Goal: Information Seeking & Learning: Learn about a topic

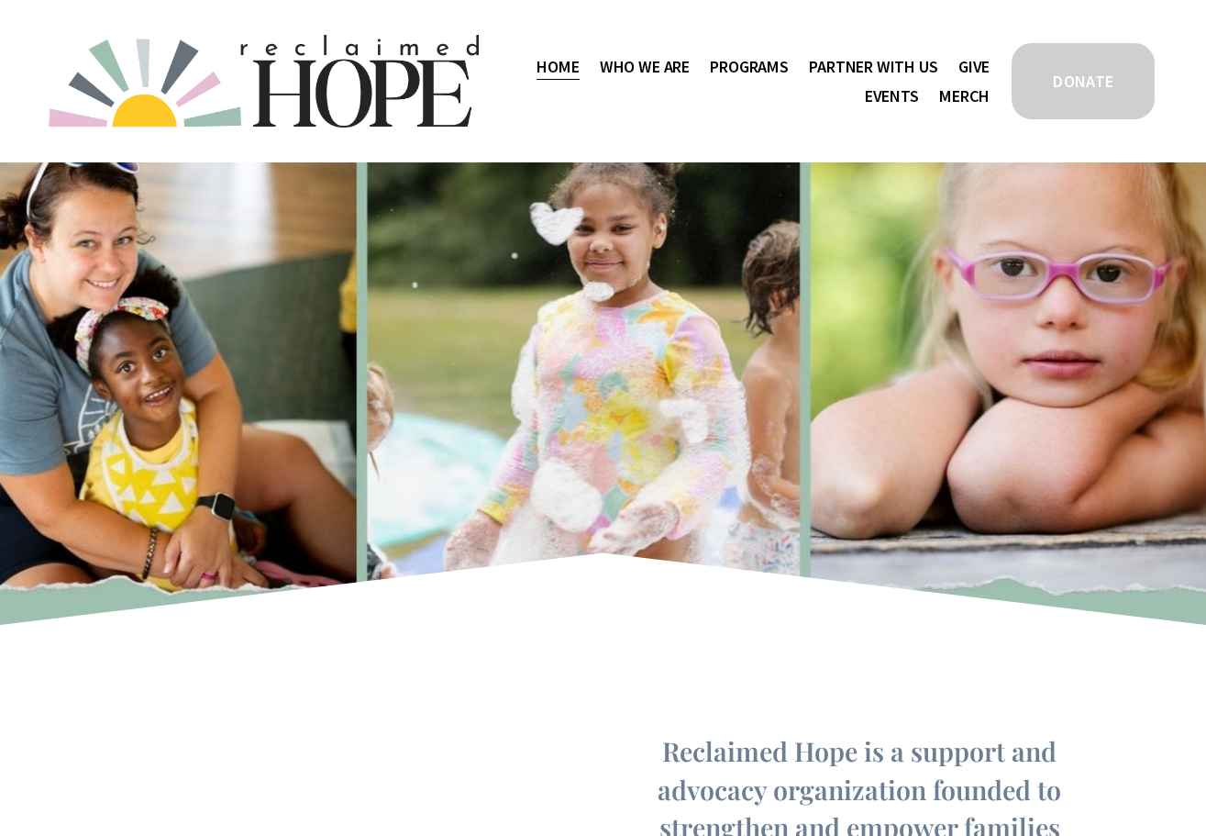
click at [0, 0] on span "Thrive Support Groups" at bounding box center [0, 0] width 0 height 0
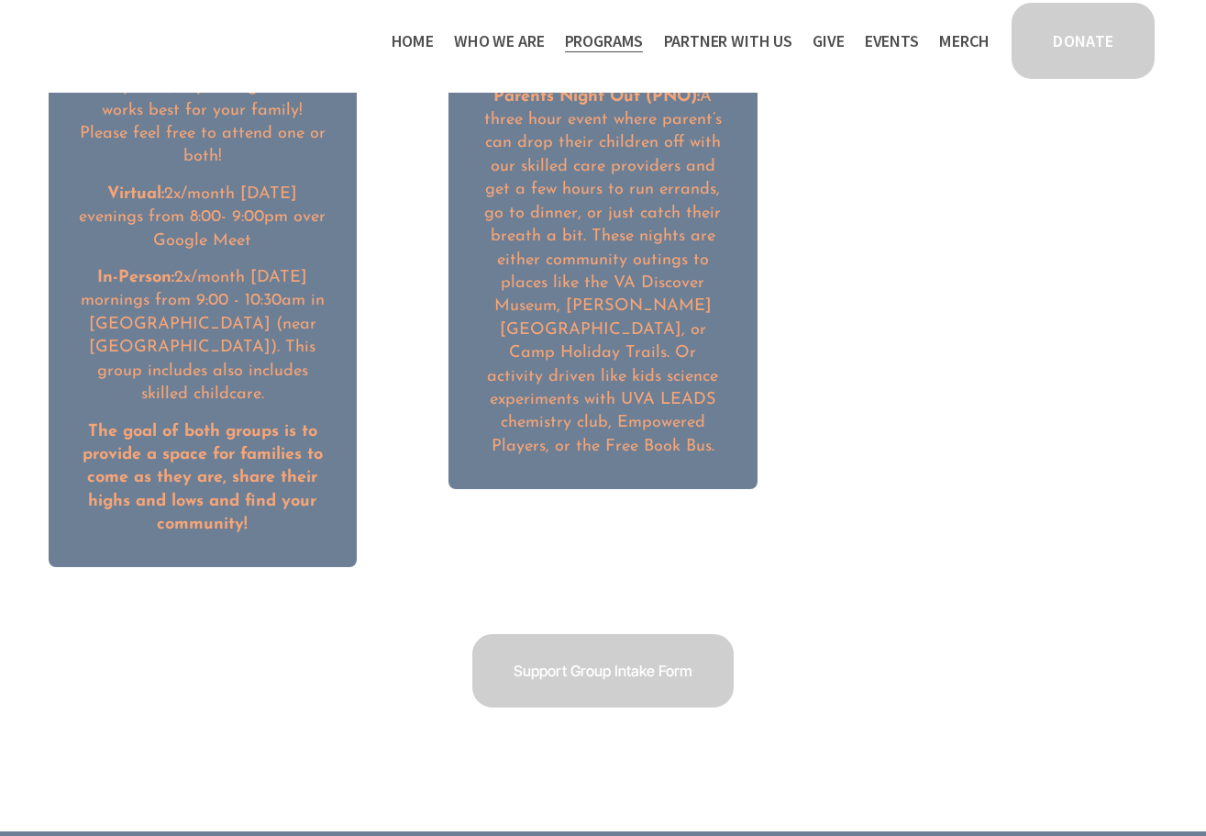
scroll to position [2817, 0]
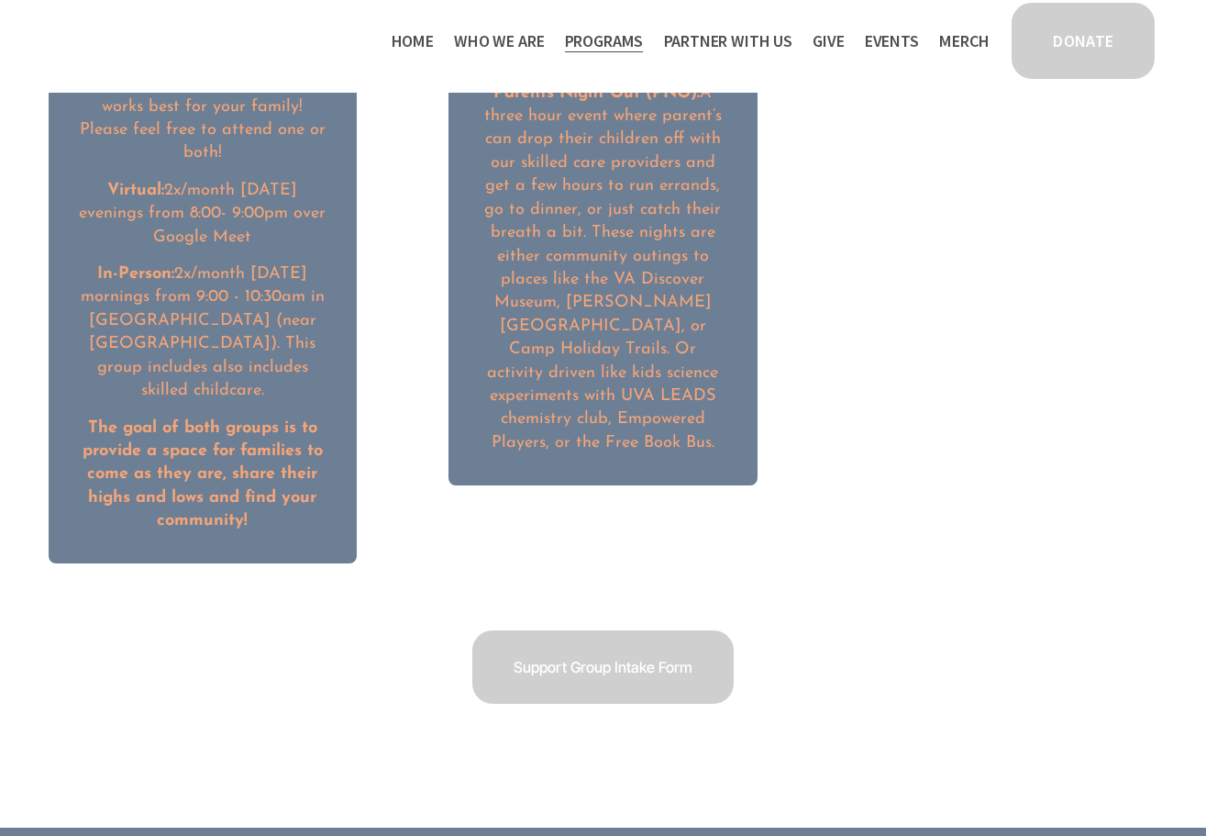
click at [648, 627] on link "Support Group Intake Form" at bounding box center [603, 666] width 267 height 79
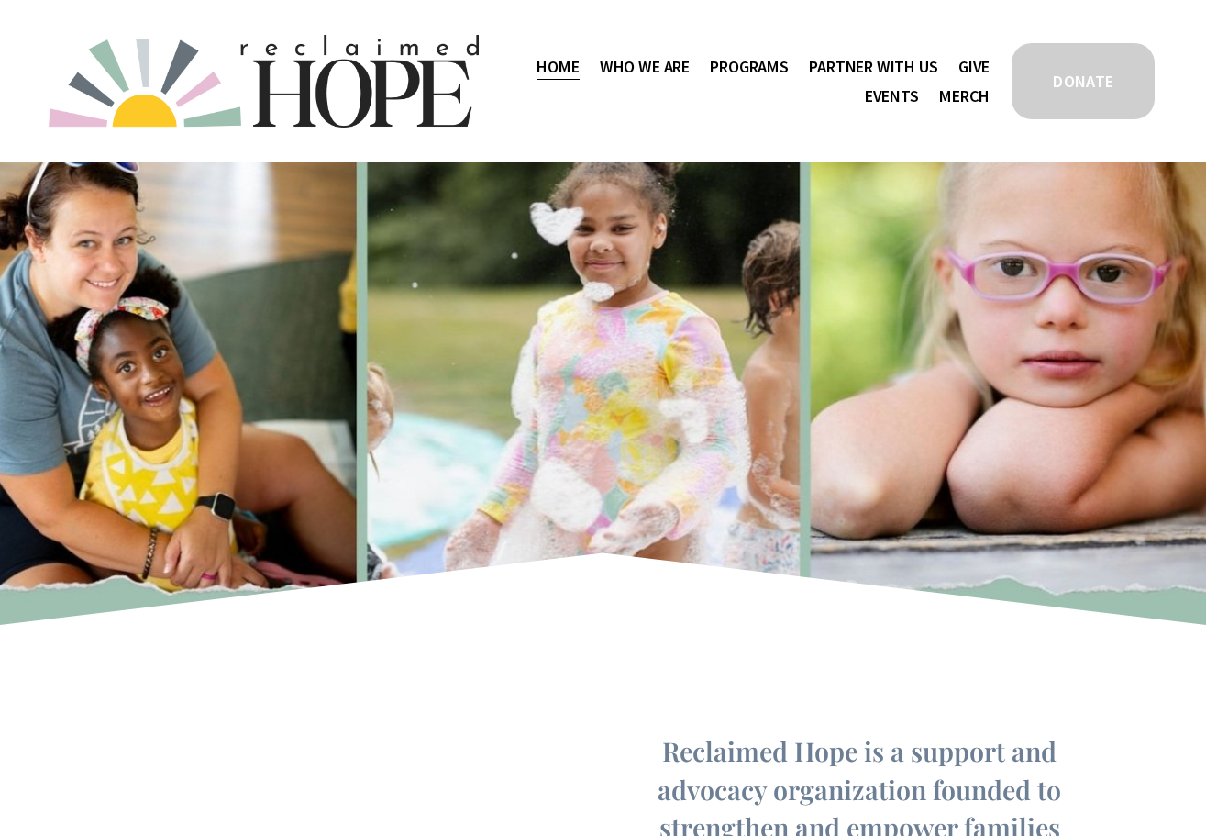
click at [745, 64] on span "Programs" at bounding box center [749, 66] width 79 height 27
click at [0, 0] on span "Thrive Support Groups" at bounding box center [0, 0] width 0 height 0
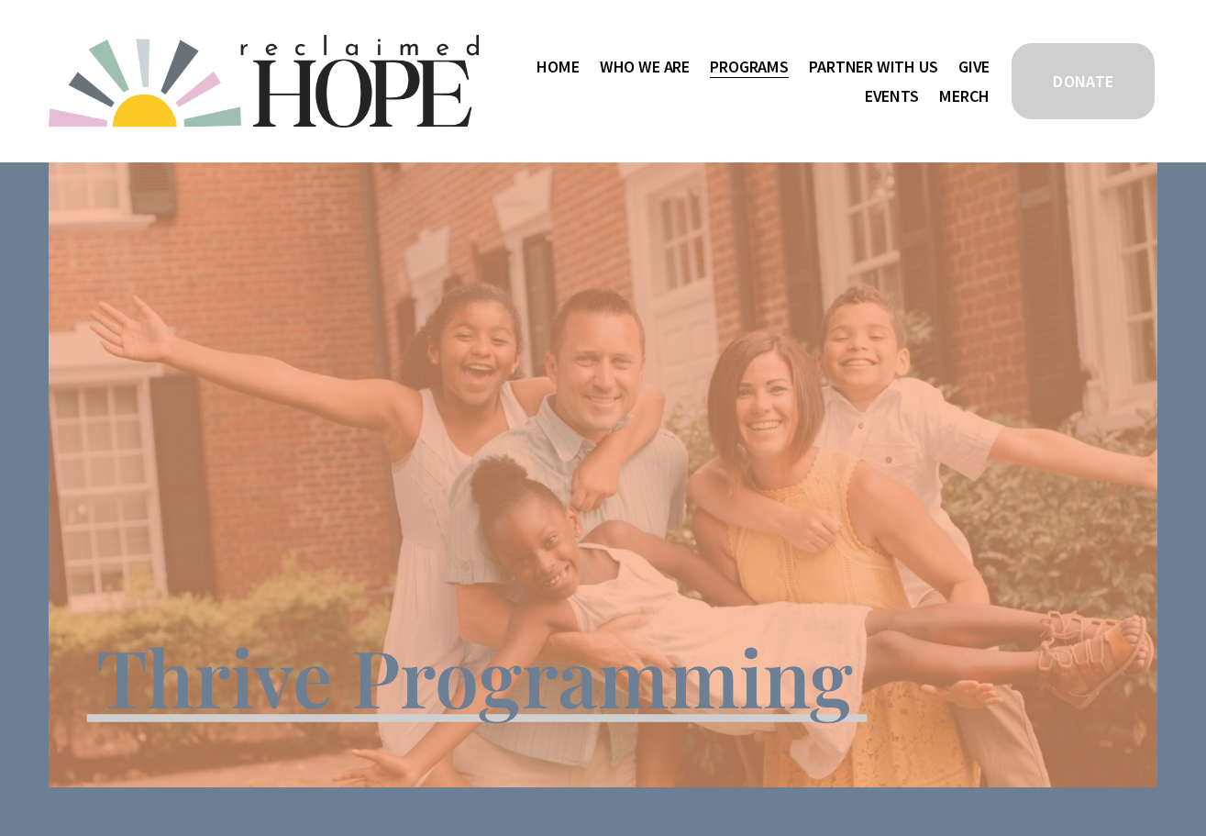
click at [547, 129] on div "Skip to Content Home Who We Are" at bounding box center [603, 81] width 1206 height 162
click at [0, 0] on span "Work With Us" at bounding box center [0, 0] width 0 height 0
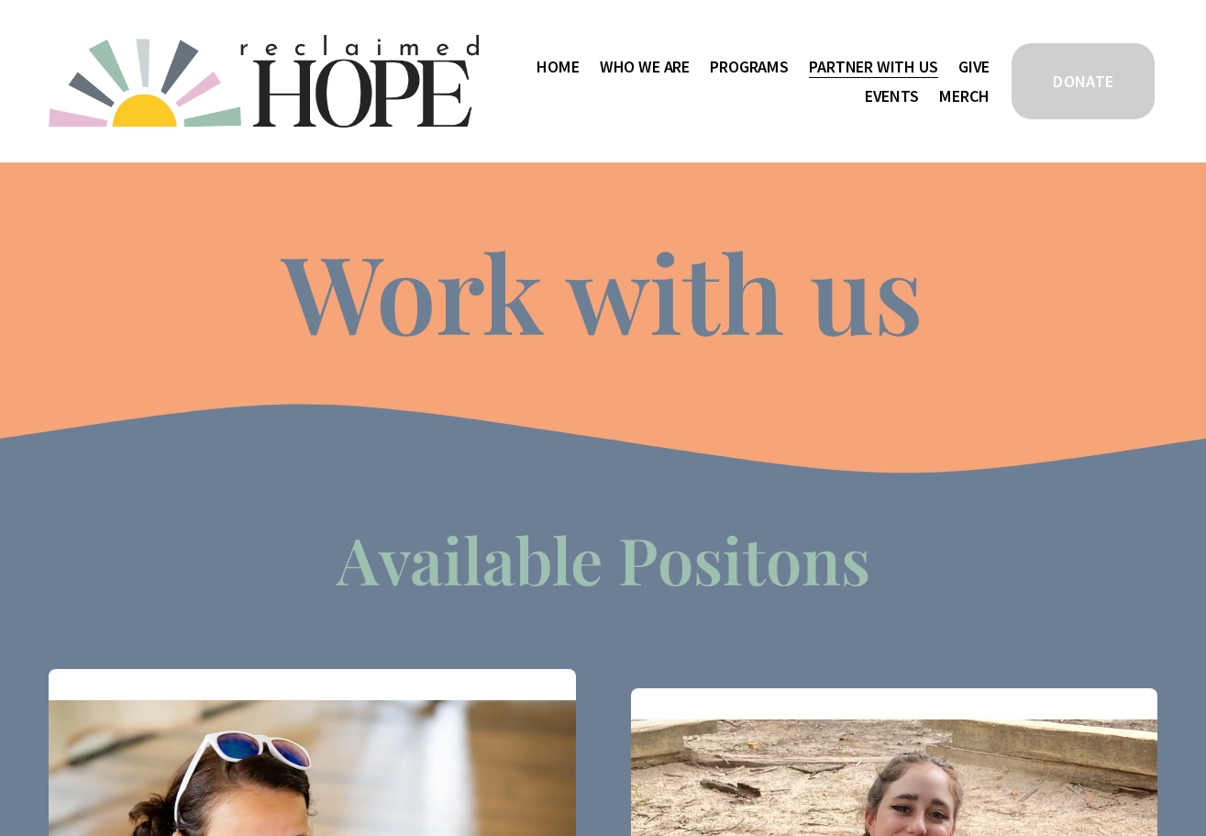
click at [0, 0] on span "Program Partners" at bounding box center [0, 0] width 0 height 0
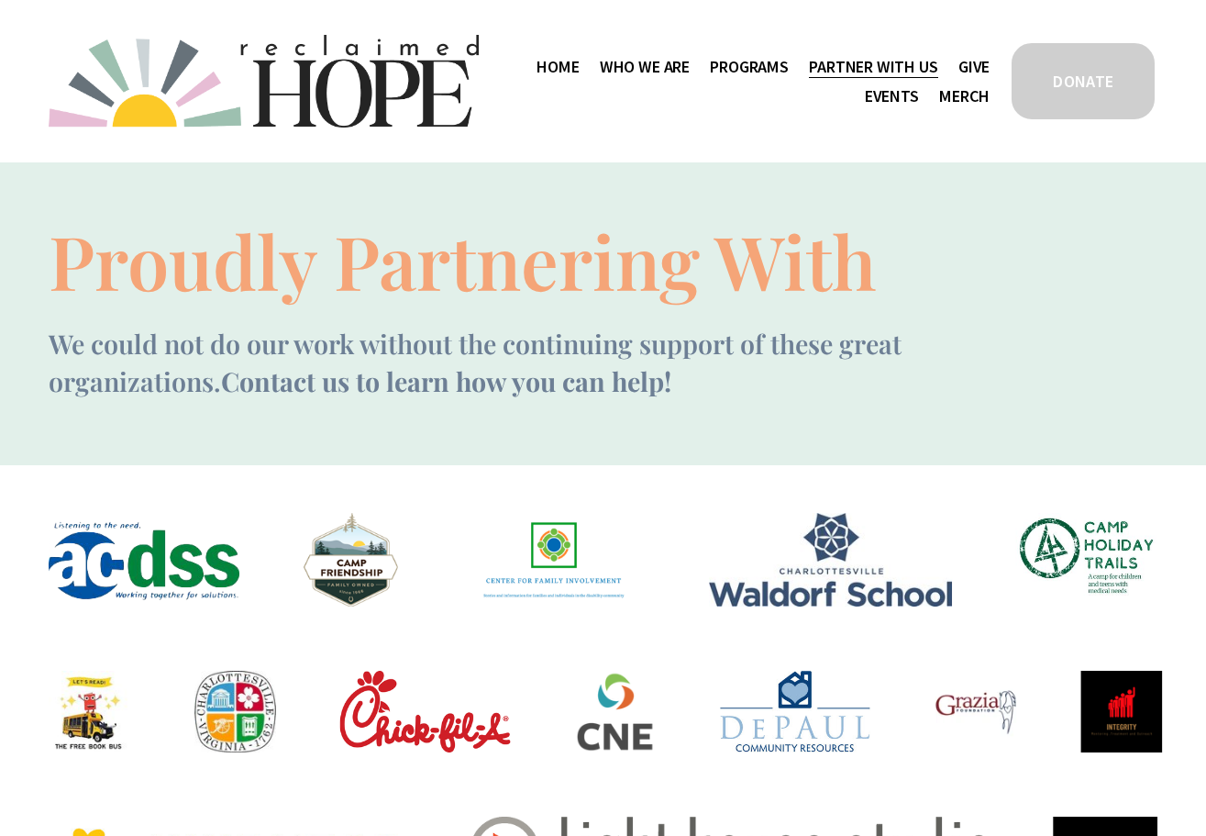
click at [0, 0] on span "Work With Us" at bounding box center [0, 0] width 0 height 0
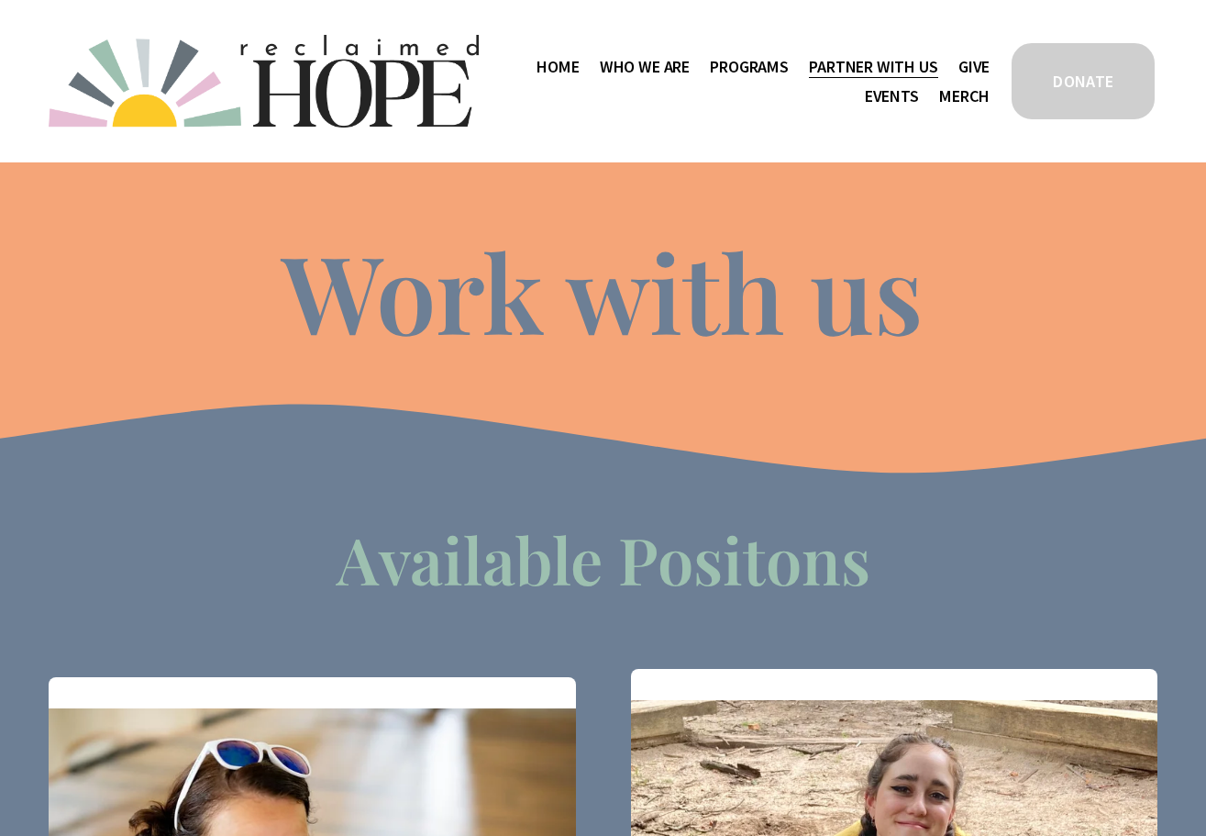
click at [0, 0] on span "Thrive Support Groups" at bounding box center [0, 0] width 0 height 0
